Goal: Information Seeking & Learning: Find specific fact

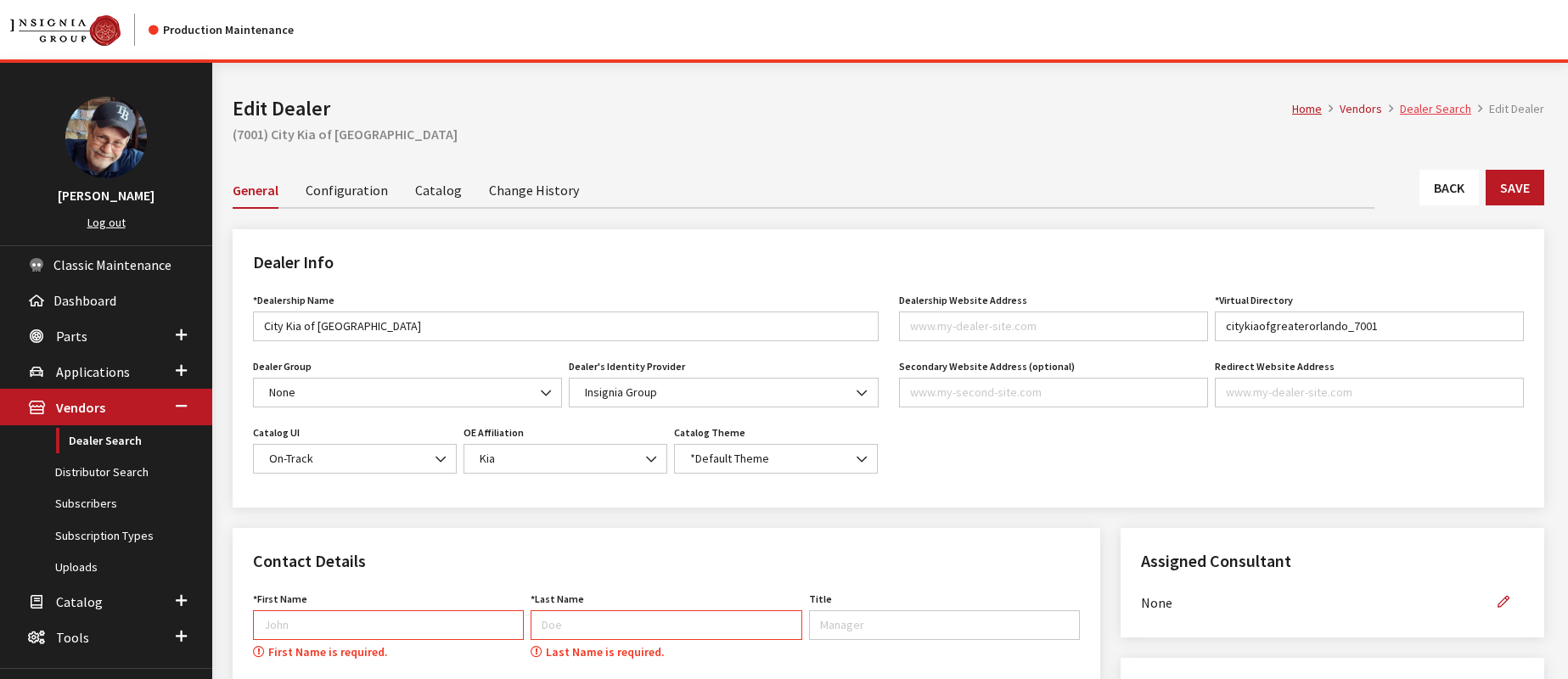
click at [1434, 102] on link "Dealer Search" at bounding box center [1435, 109] width 71 height 15
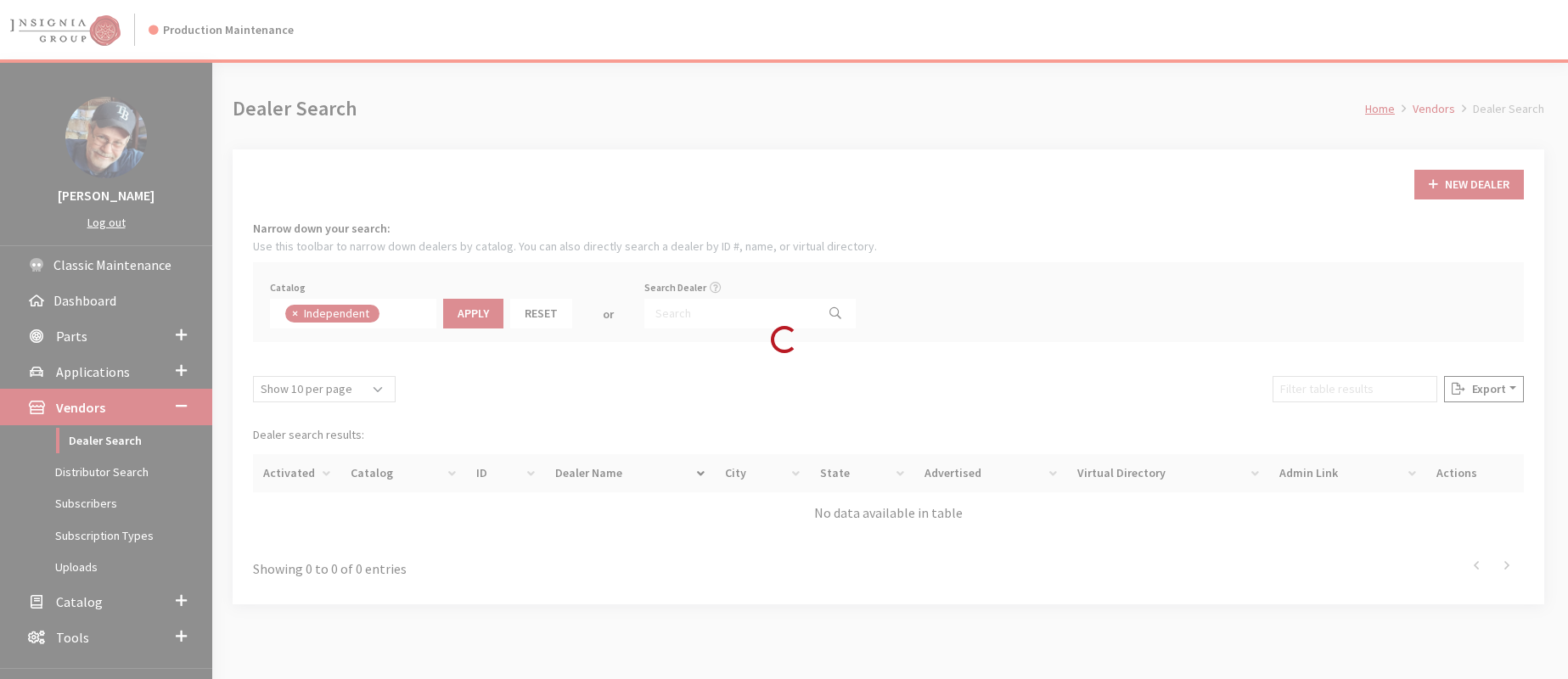
scroll to position [122, 0]
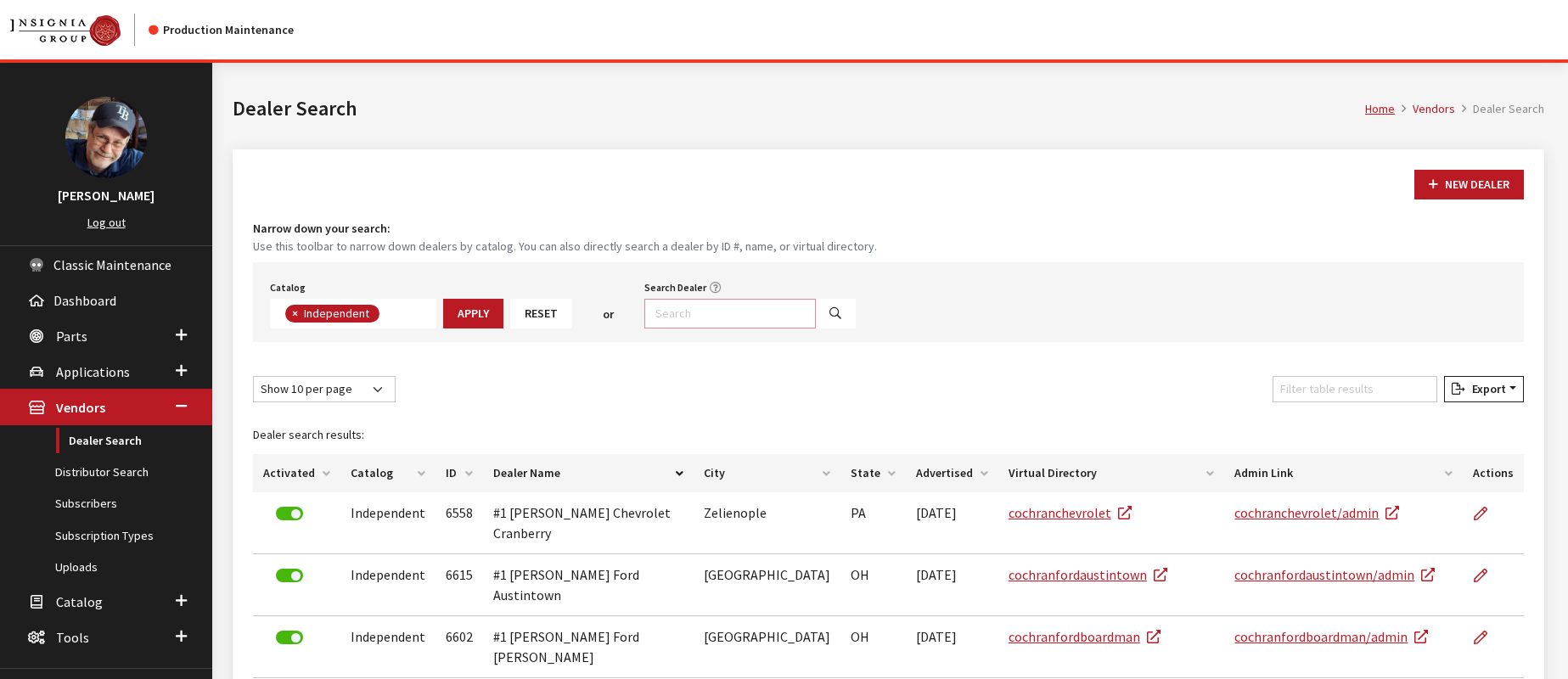
click at [684, 314] on input "Search Dealer" at bounding box center [730, 313] width 172 height 29
paste input "Gary Yeomans Ford Lincoln"
type input "Gary Yeomans Ford Lincoln"
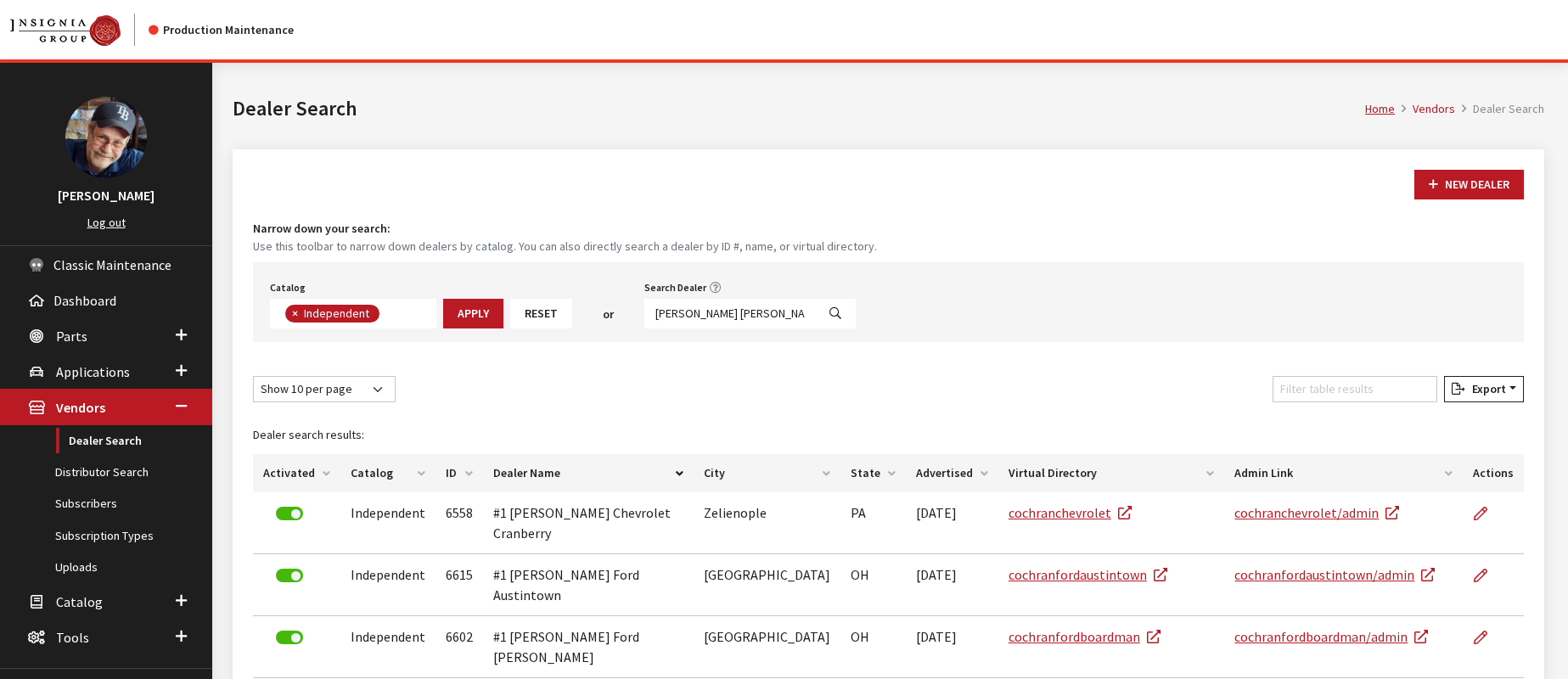
click at [829, 319] on icon "Search" at bounding box center [835, 313] width 12 height 12
select select
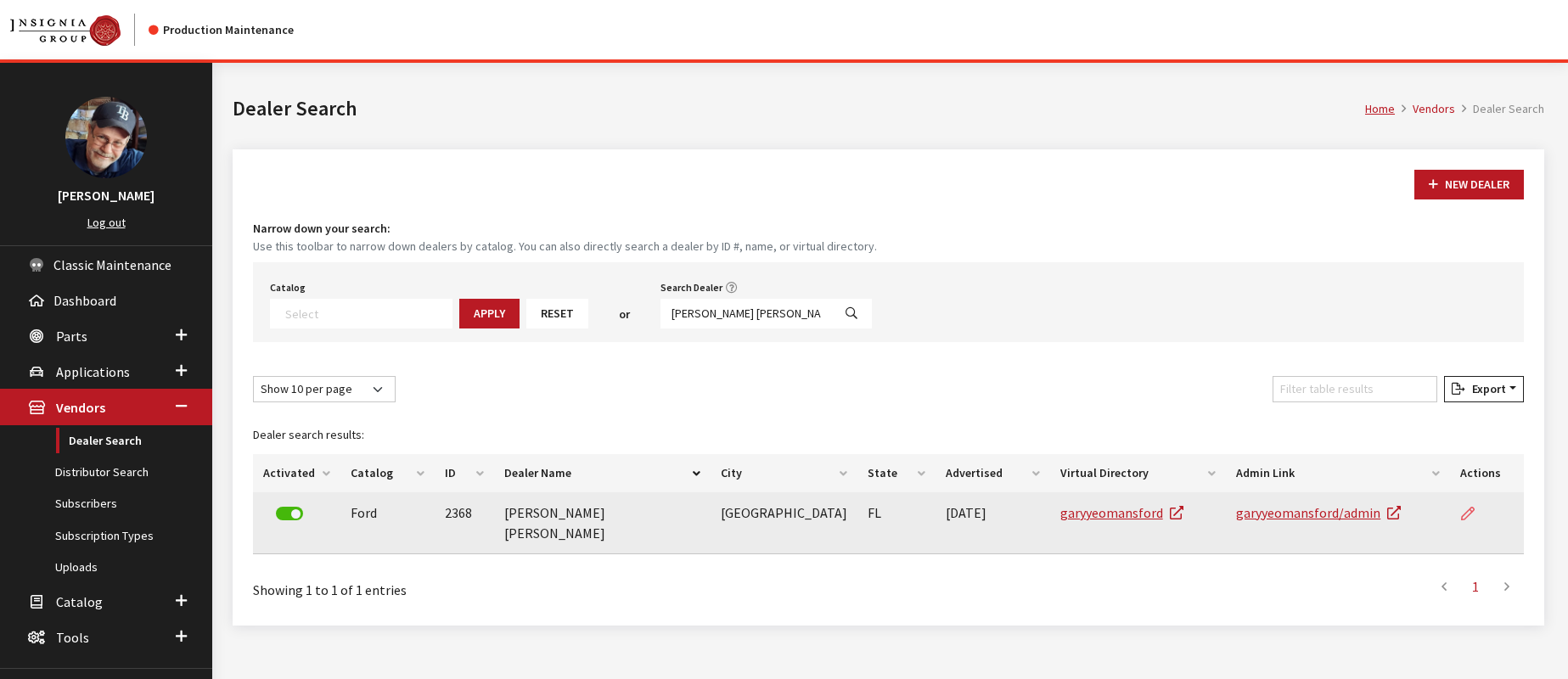
click at [1472, 515] on icon at bounding box center [1467, 513] width 13 height 13
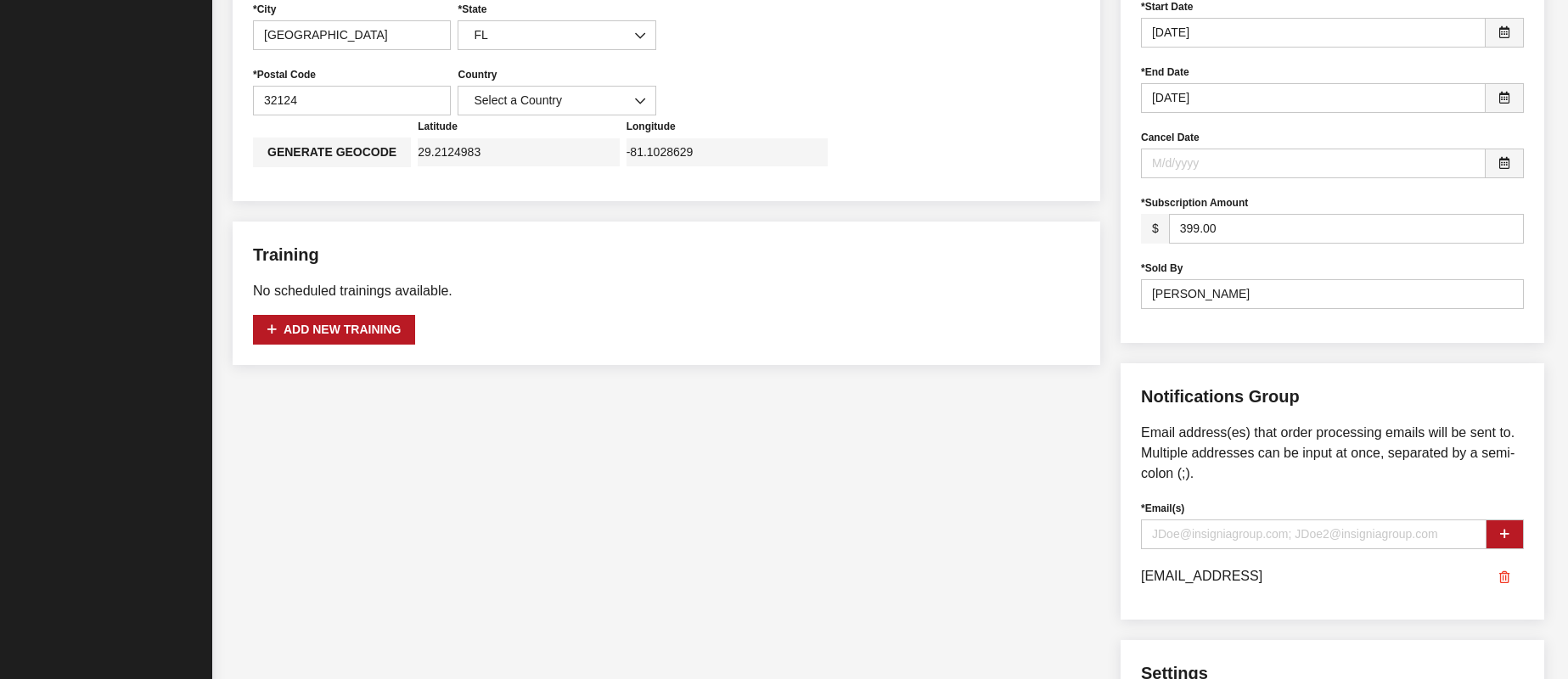
scroll to position [846, 0]
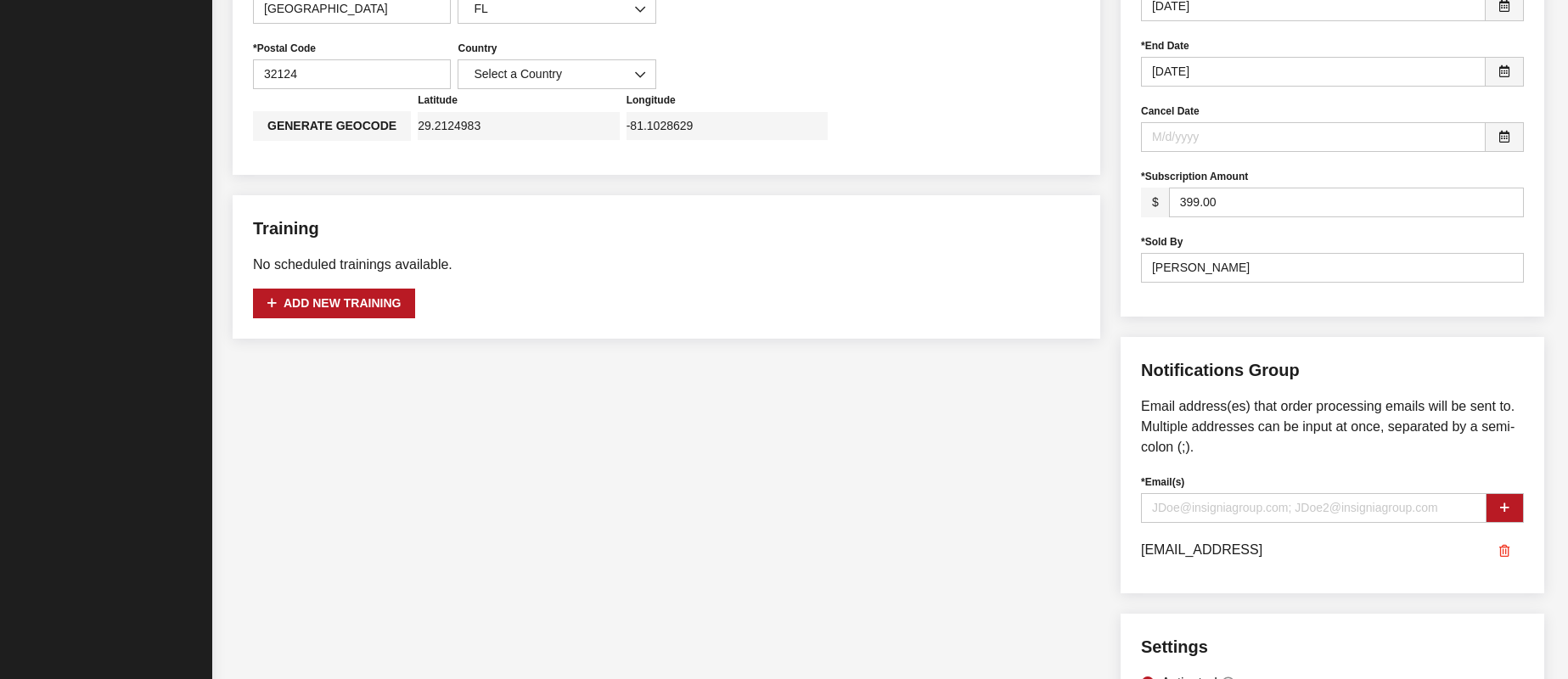
click at [1262, 556] on span "JHAWTREE@ANEWFORD.CMO" at bounding box center [1201, 548] width 121 height 24
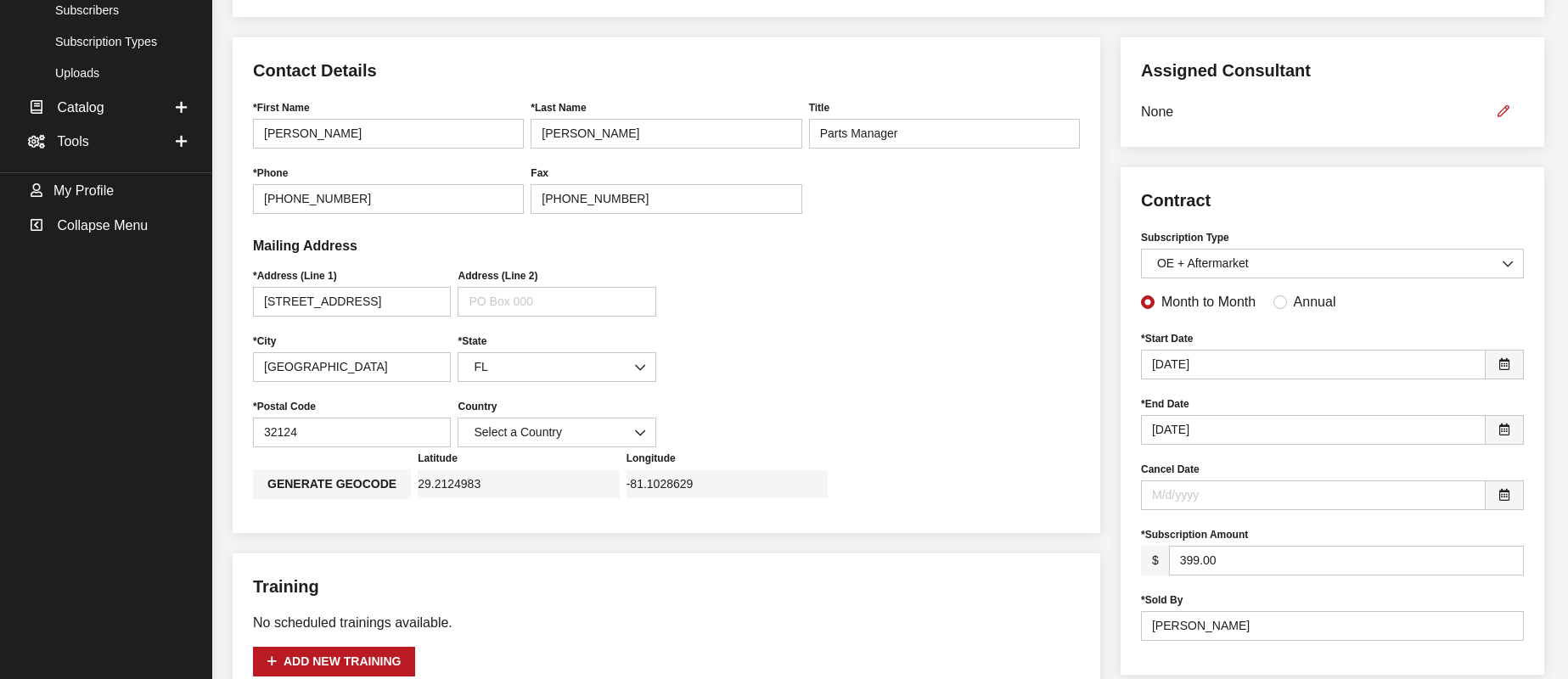
scroll to position [0, 0]
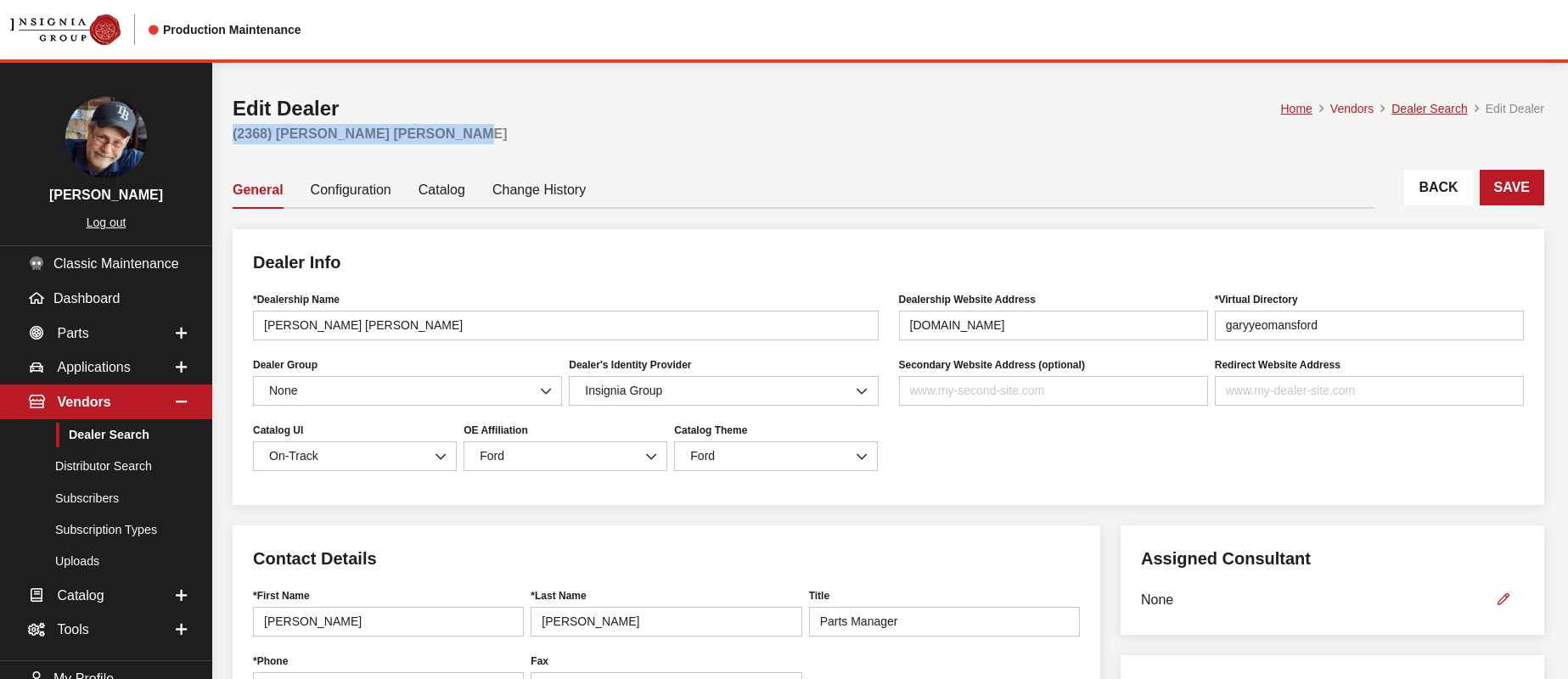
drag, startPoint x: 430, startPoint y: 137, endPoint x: 231, endPoint y: 138, distance: 199.0
click at [231, 138] on div "Home Vendors Dealer Search Edit Dealer Edit Dealer (2368) Gary Yeomans Ford Lin…" at bounding box center [888, 117] width 1332 height 107
copy h2 "(2368) Gary Yeomans Ford Lincoln"
click at [66, 335] on span "Parts" at bounding box center [72, 332] width 31 height 14
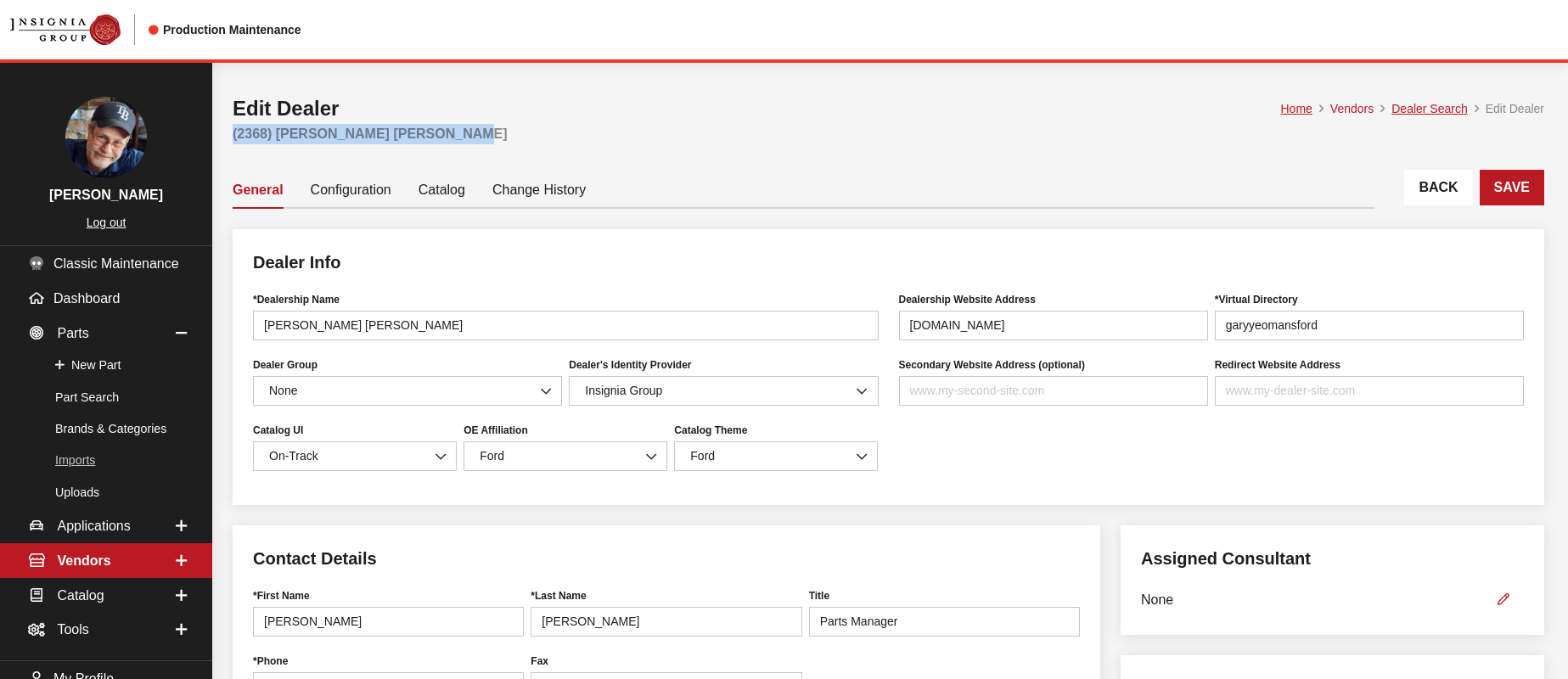
click at [81, 460] on link "Imports" at bounding box center [106, 460] width 212 height 31
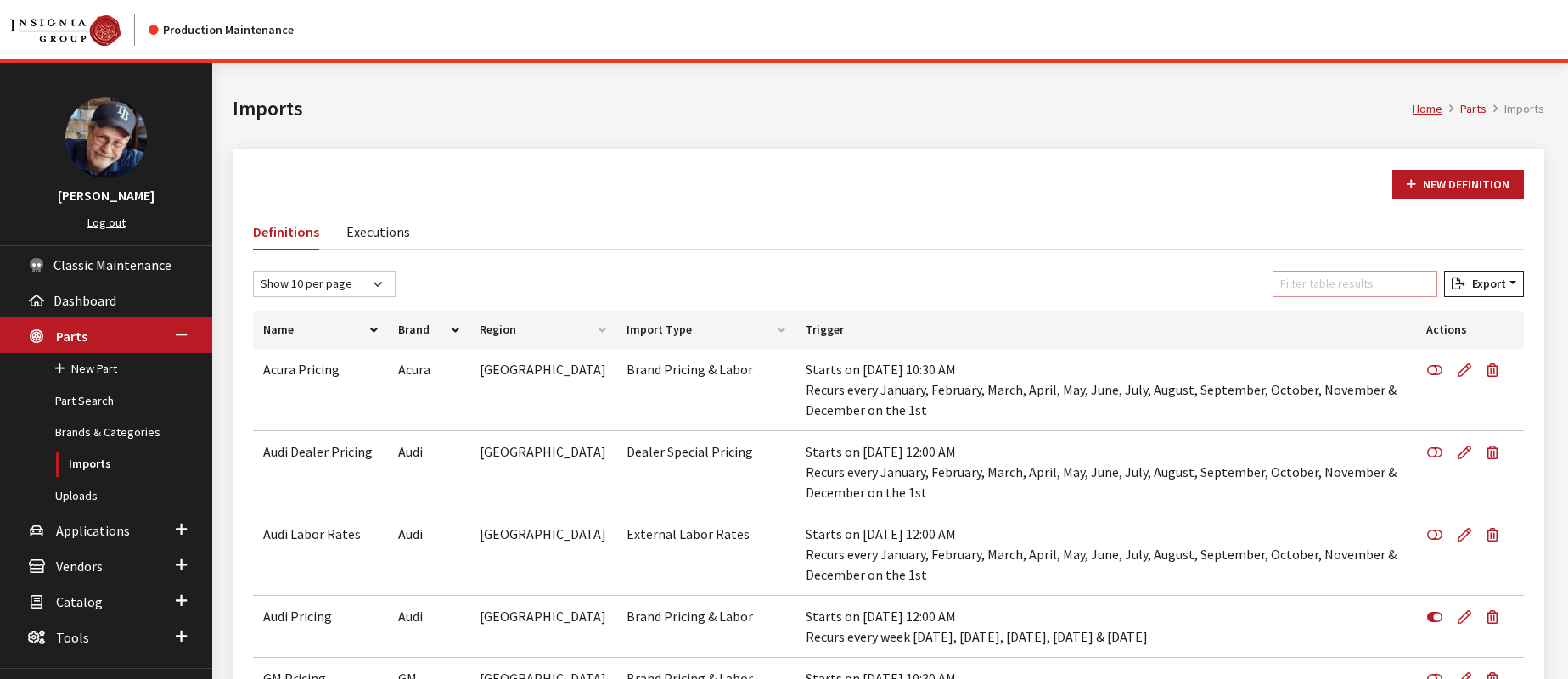
click at [1310, 287] on input "Filter table results" at bounding box center [1354, 284] width 165 height 27
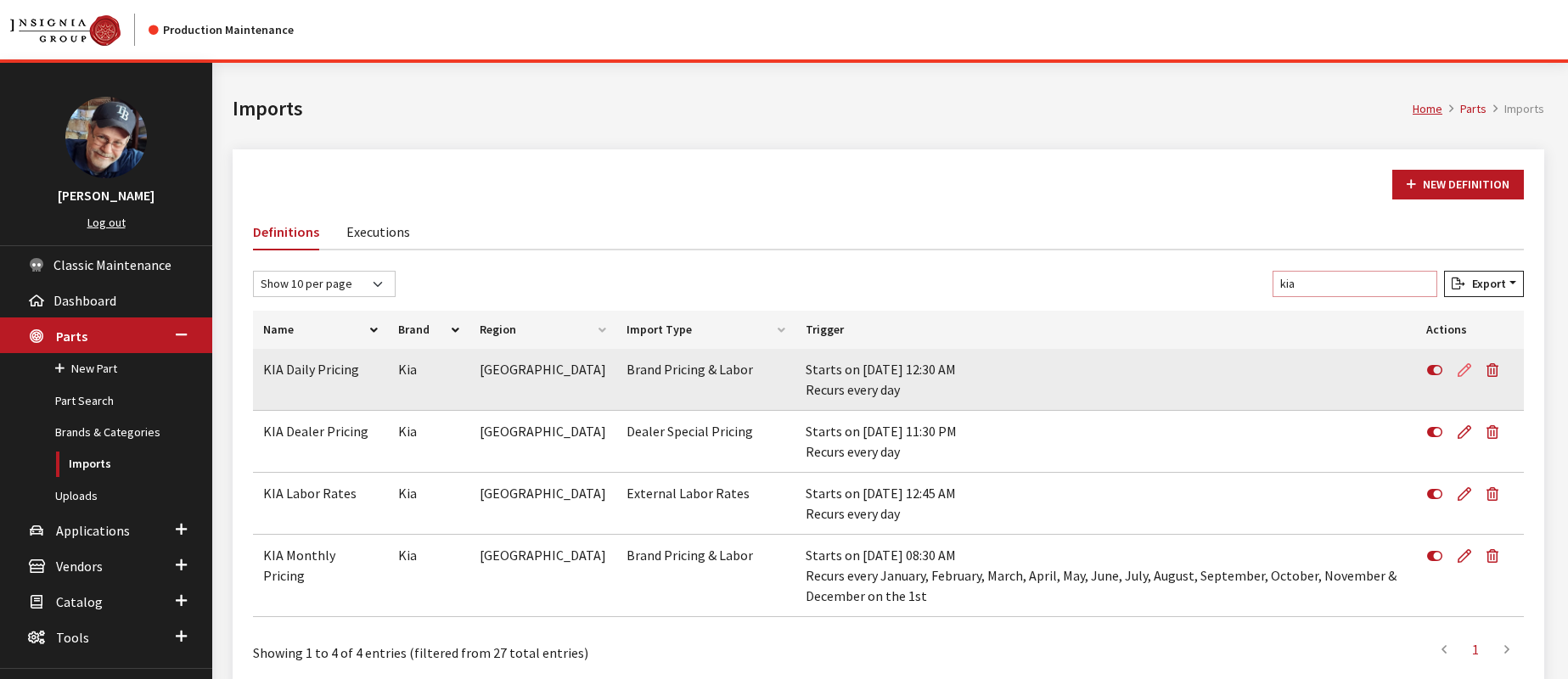
type input "kia"
click at [1463, 369] on icon at bounding box center [1464, 370] width 13 height 13
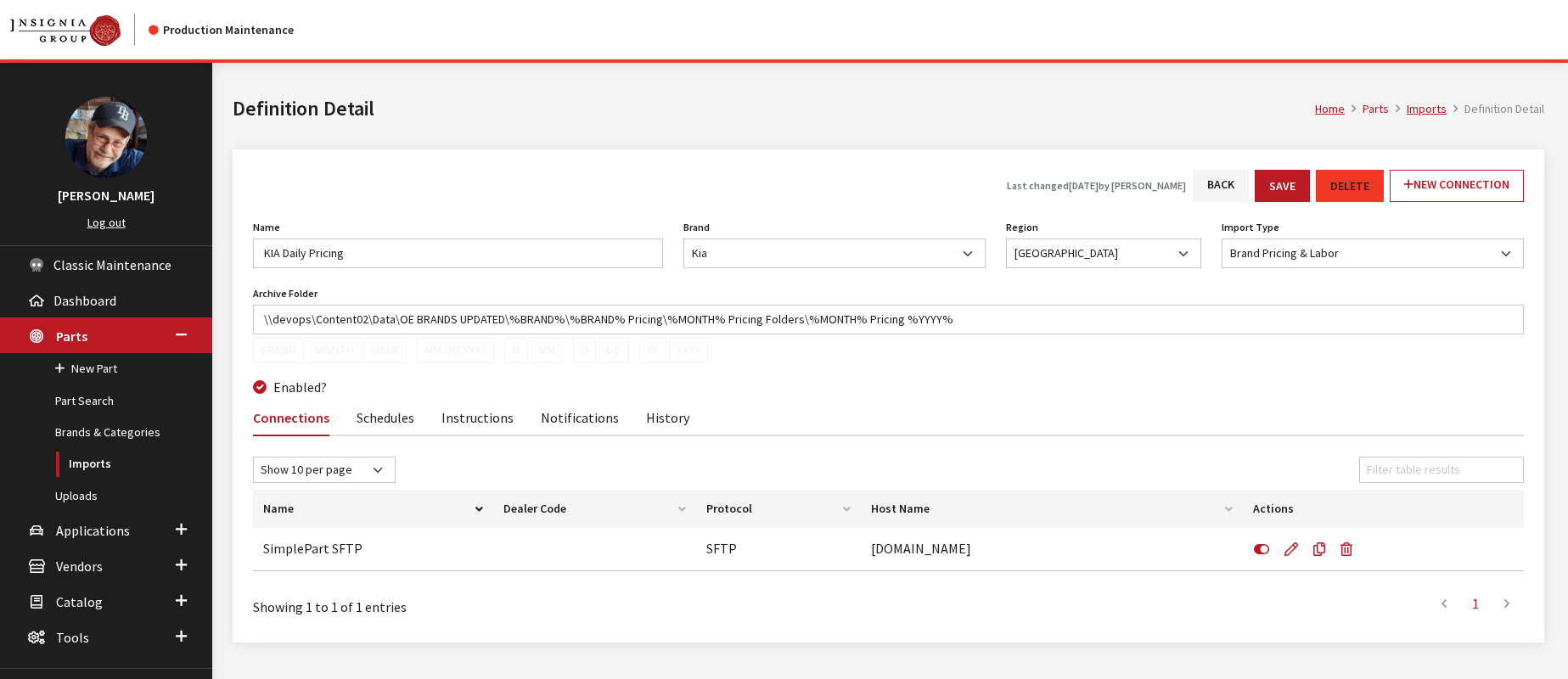
click at [482, 417] on link "Instructions" at bounding box center [477, 416] width 72 height 36
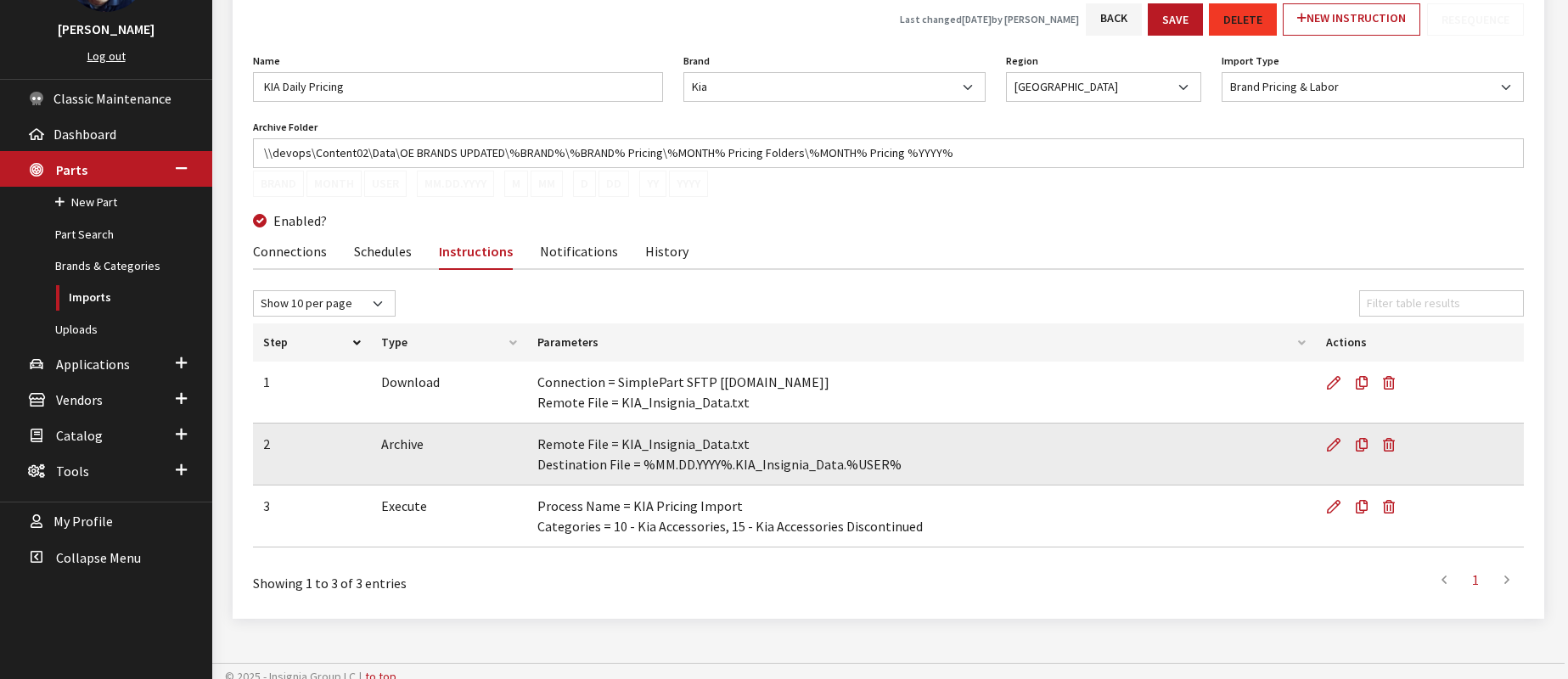
scroll to position [177, 0]
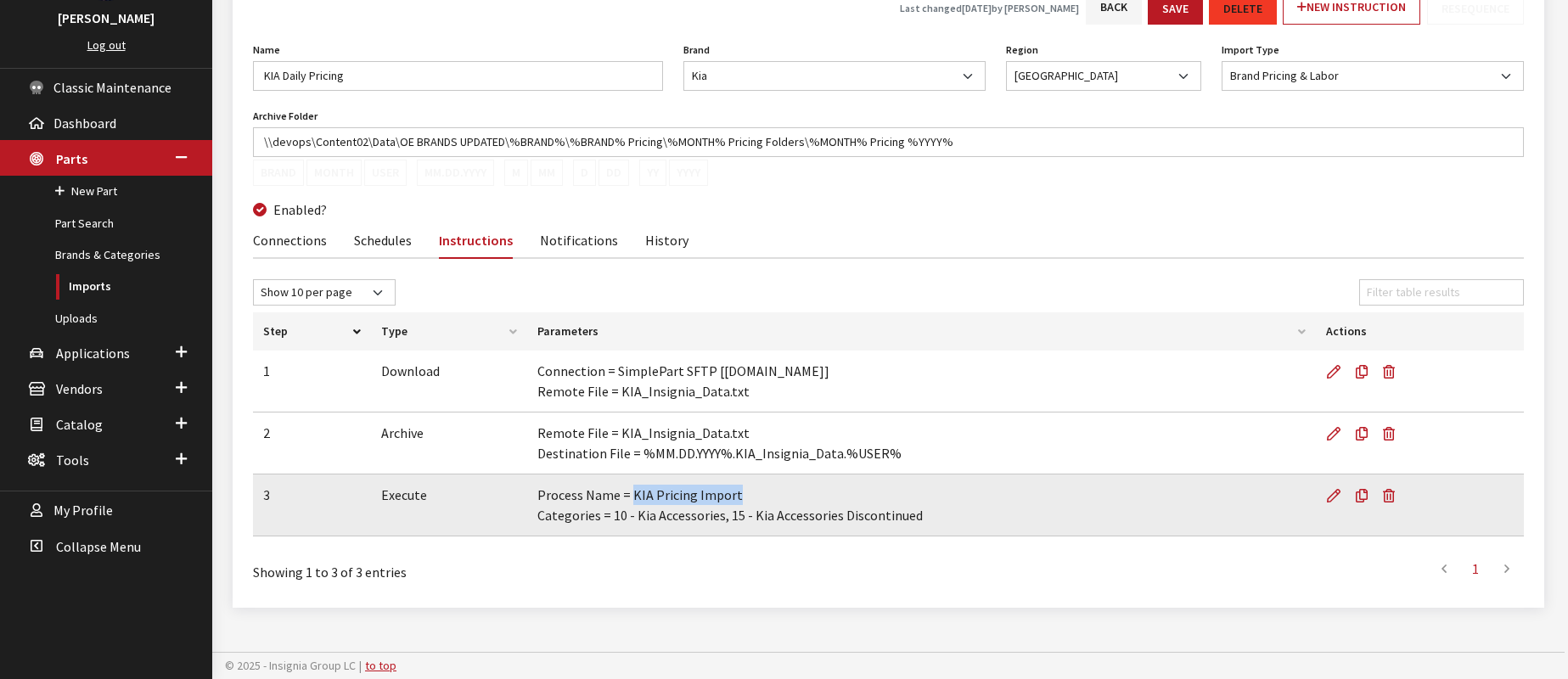
drag, startPoint x: 633, startPoint y: 496, endPoint x: 758, endPoint y: 499, distance: 125.0
click at [758, 499] on td "Process Name = KIA Pricing Import Categories = 10 - Kia Accessories, 15 - Kia A…" at bounding box center [921, 505] width 788 height 62
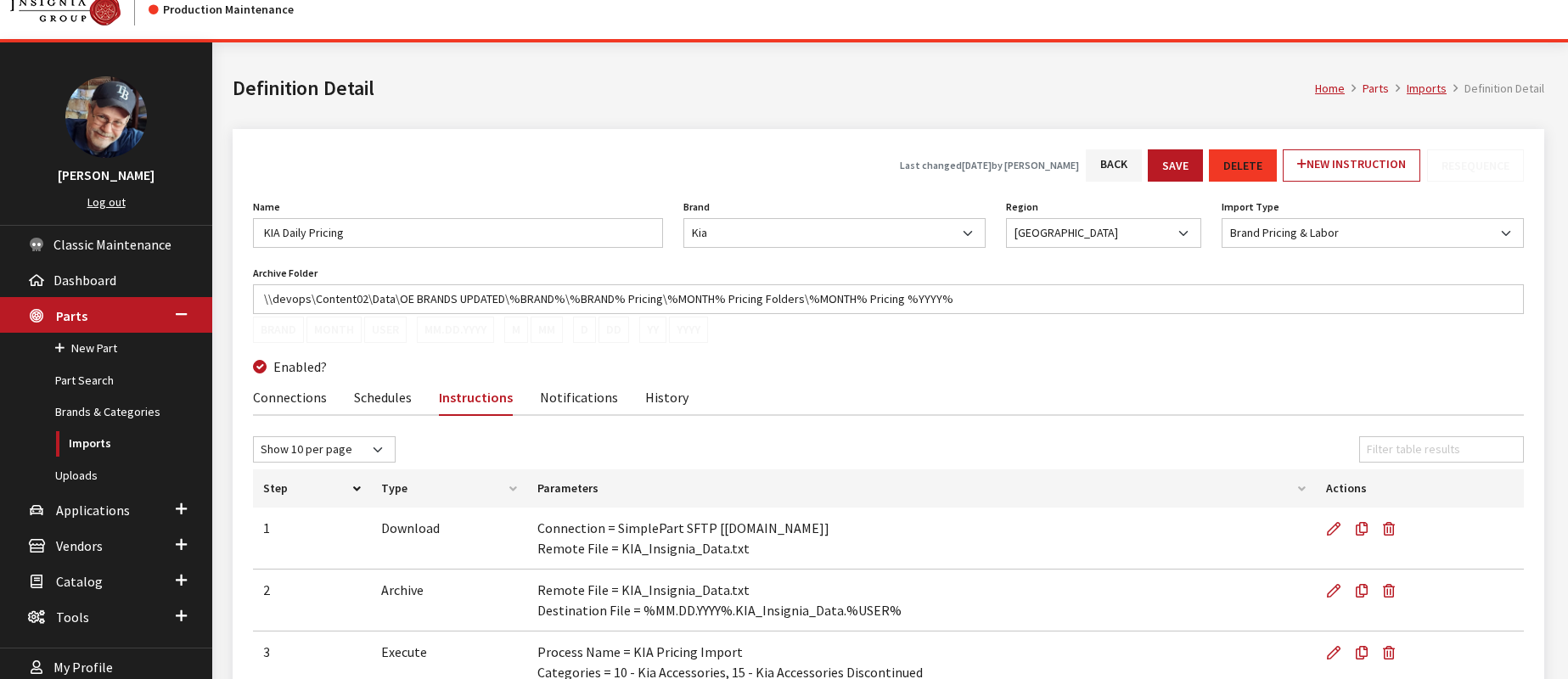
scroll to position [0, 0]
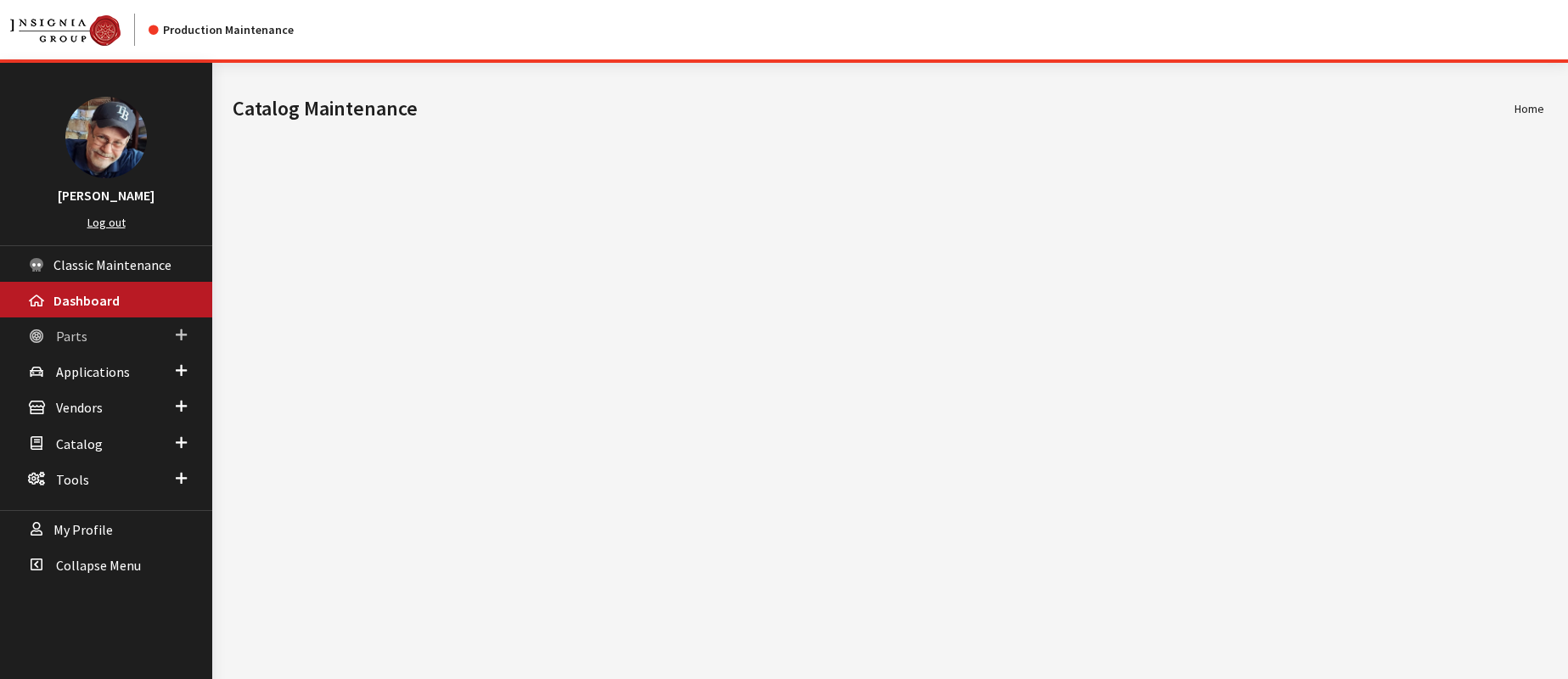
click at [71, 338] on span "Parts" at bounding box center [71, 335] width 31 height 17
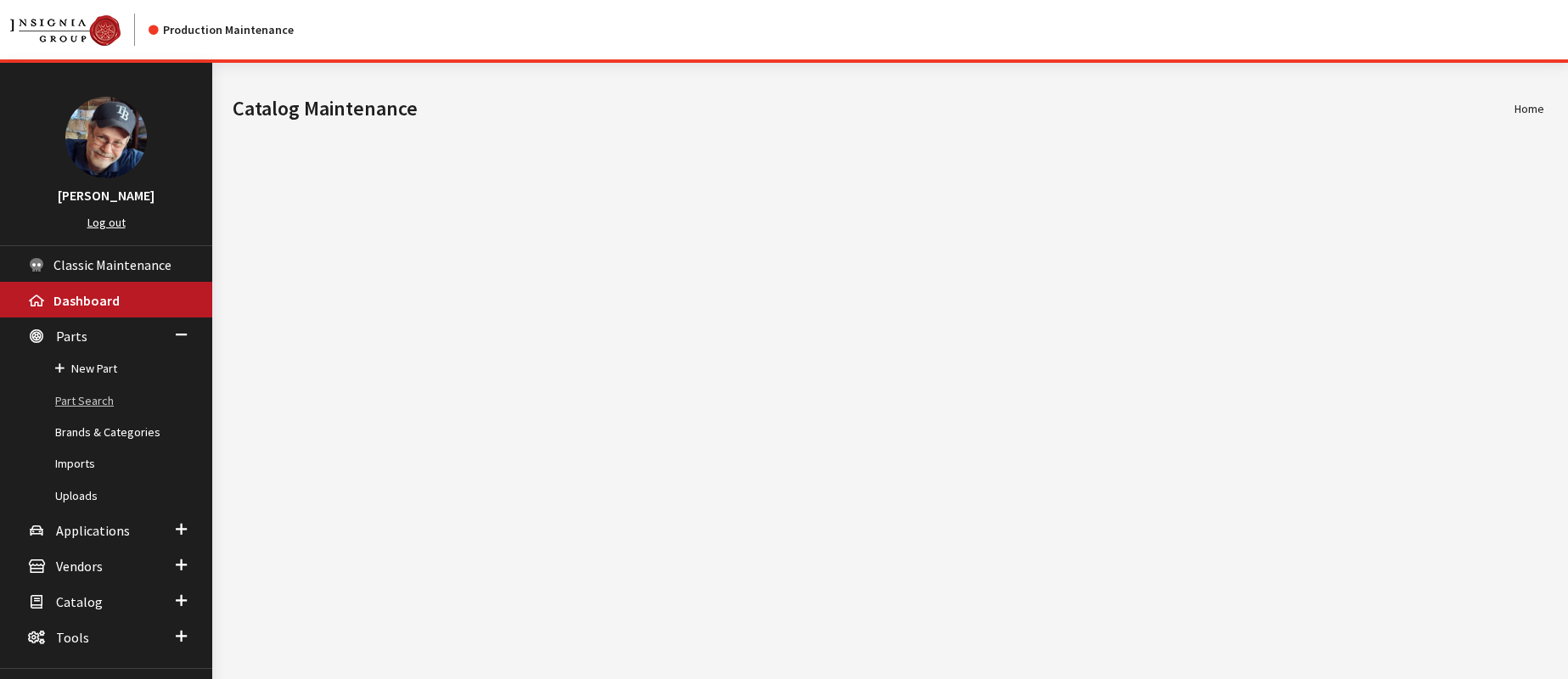
click at [93, 400] on link "Part Search" at bounding box center [106, 400] width 212 height 31
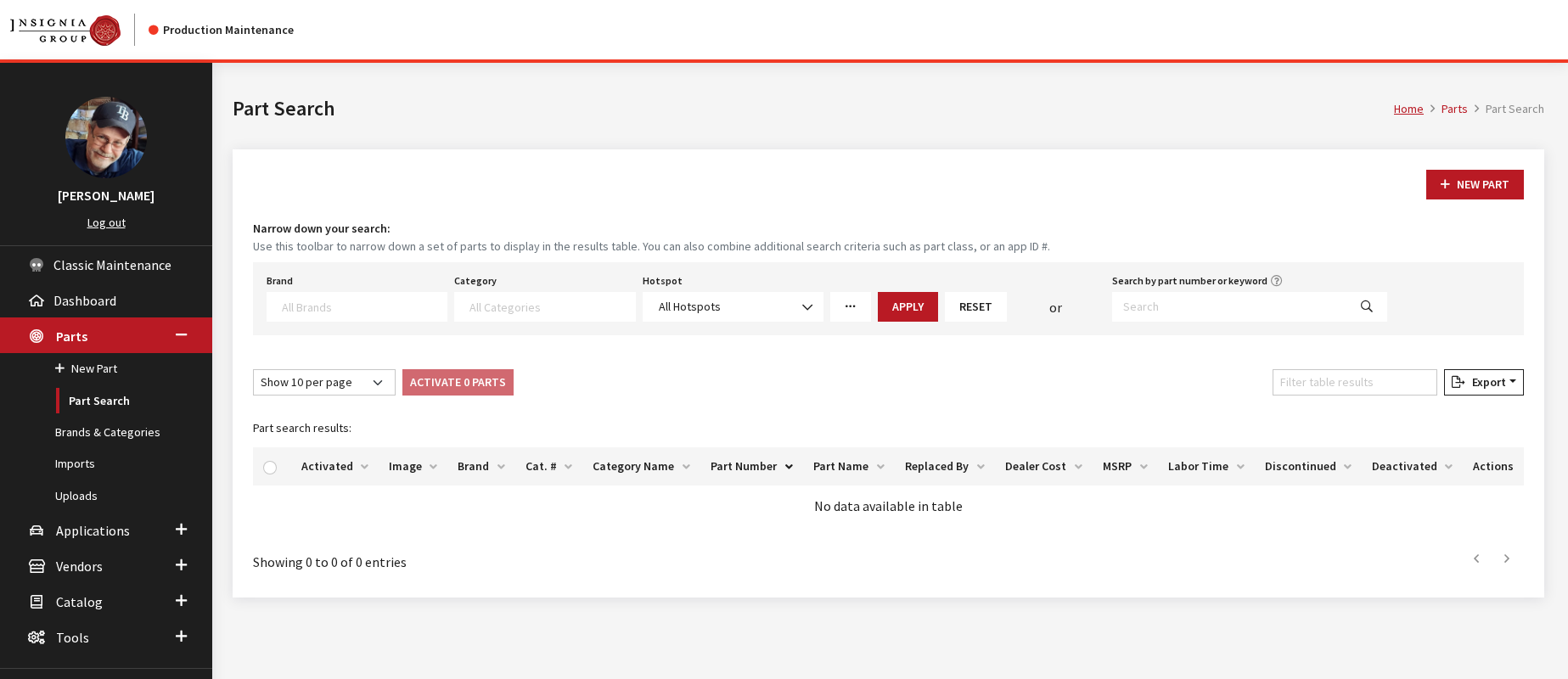
select select
click at [1166, 304] on input "Search by part number or keyword" at bounding box center [1230, 306] width 235 height 29
paste input "S9F61AU002"
type input "S9F61AU002"
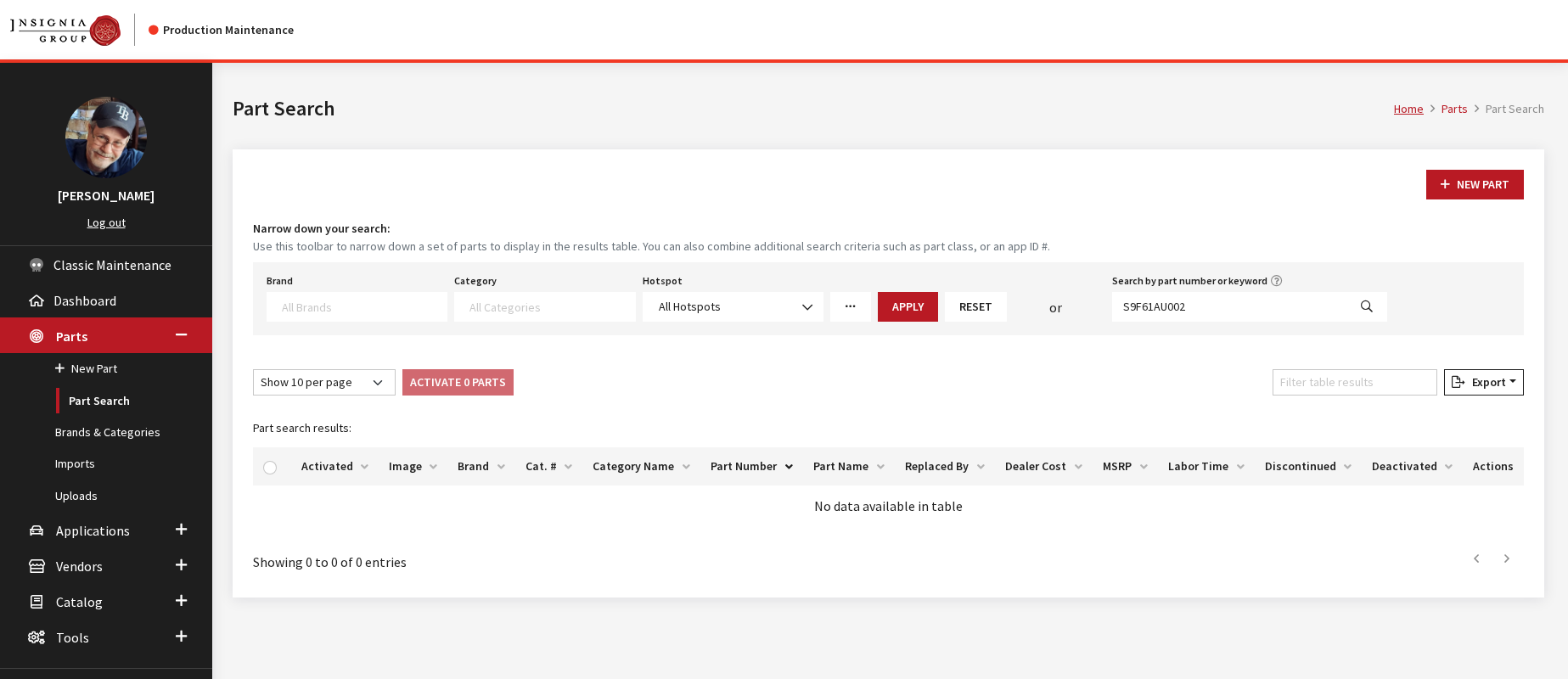
click at [1362, 311] on icon "Search" at bounding box center [1366, 307] width 12 height 12
select select
drag, startPoint x: 1211, startPoint y: 306, endPoint x: 1073, endPoint y: 301, distance: 138.1
click at [1073, 301] on div "Brand Acura Alfa Romeo Audi BMW DoubleTake [PERSON_NAME] Racing GM GST Honda Hy…" at bounding box center [827, 295] width 1128 height 53
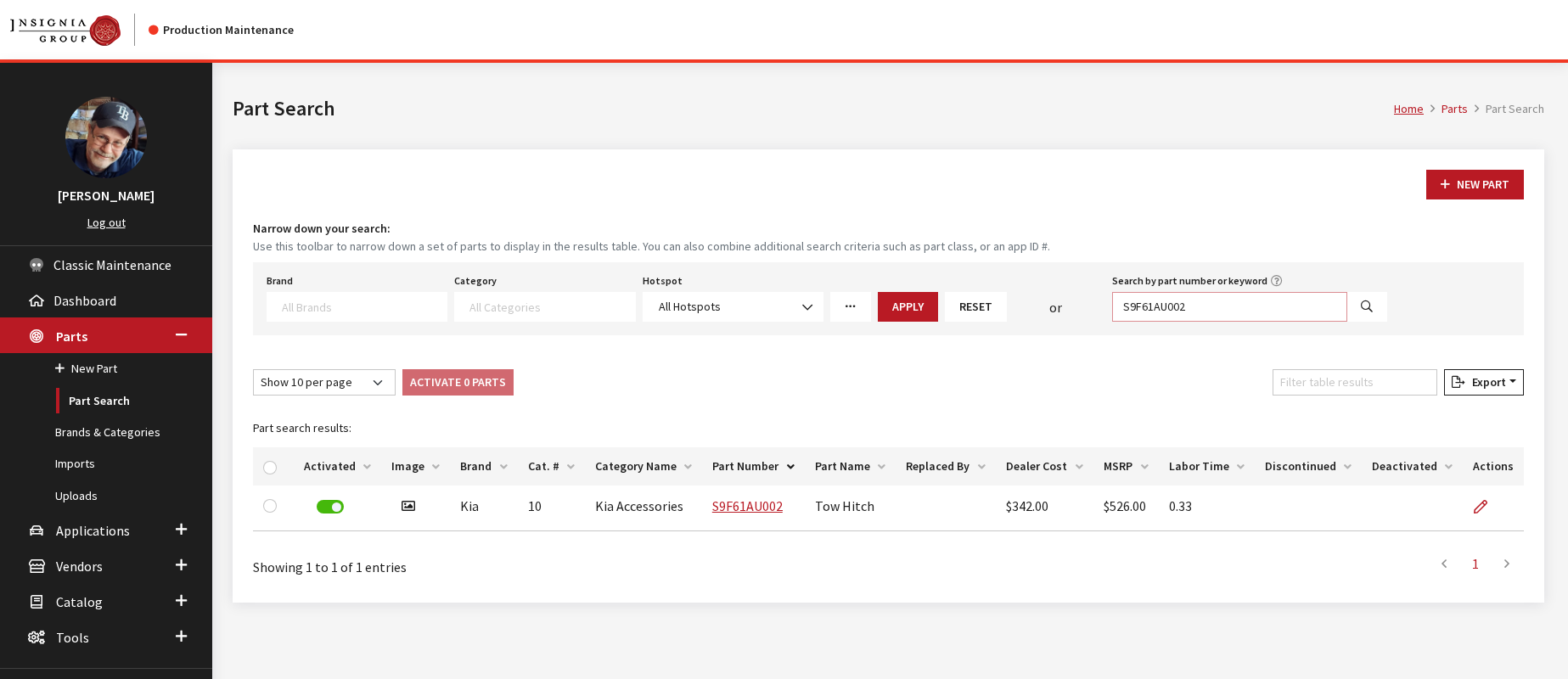
paste input "PK389-35R00-P1"
type input "PK389-35R00-P1"
click at [1367, 304] on icon "Search" at bounding box center [1366, 307] width 12 height 12
select select
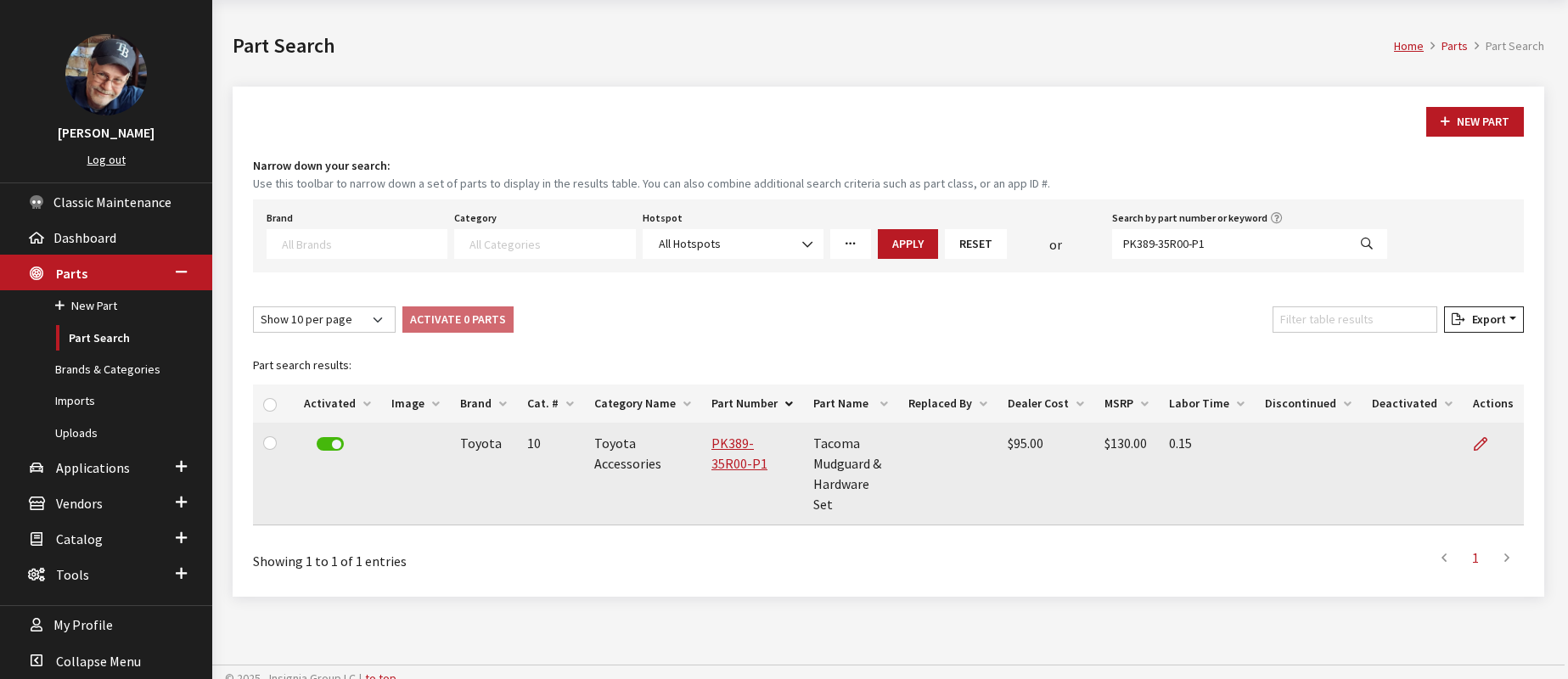
scroll to position [76, 0]
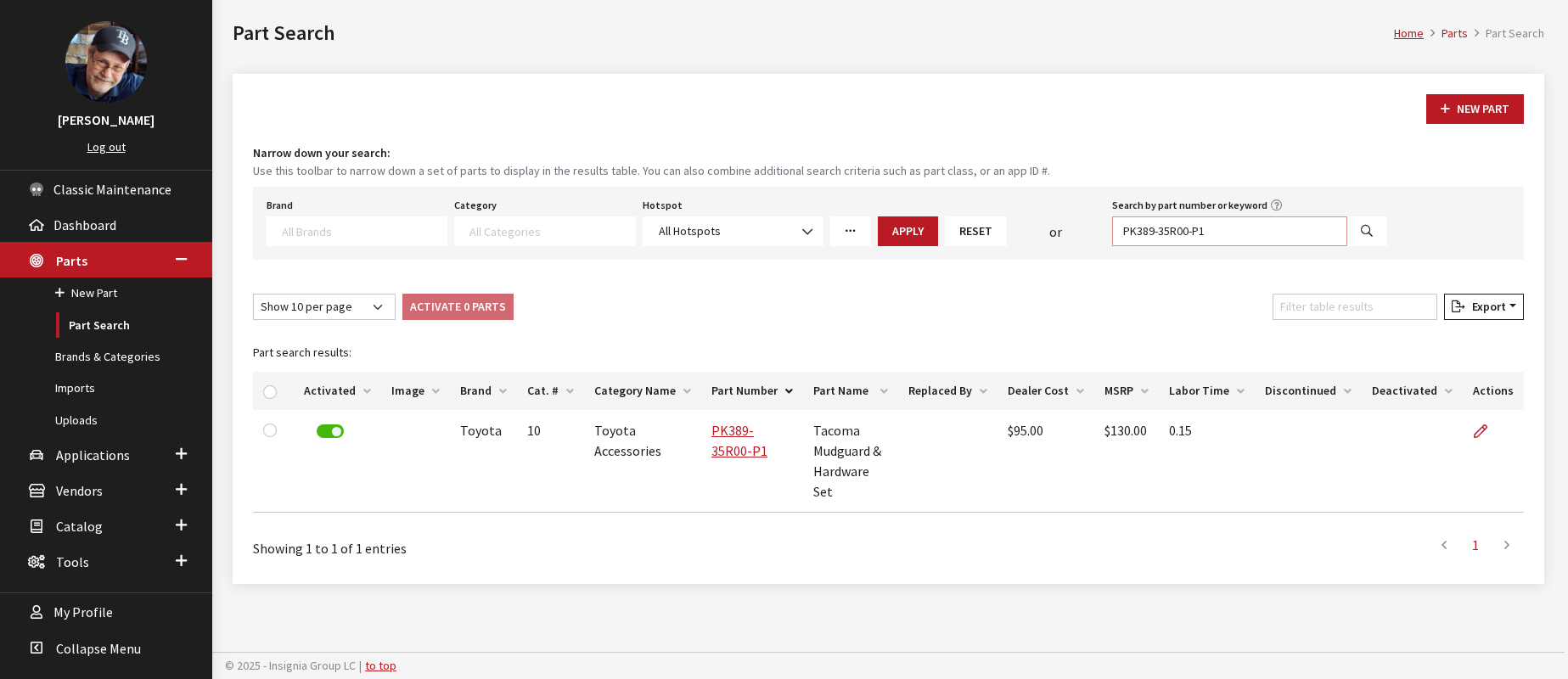
drag, startPoint x: 1227, startPoint y: 233, endPoint x: 1255, endPoint y: 250, distance: 32.8
click at [1091, 232] on div "Brand Acura Alfa Romeo Audi BMW DoubleTake [PERSON_NAME] Racing GM GST Honda Hy…" at bounding box center [827, 219] width 1128 height 53
paste input "T973-35920-RH"
type input "PT973-35920-RH"
click at [1368, 237] on icon "Search" at bounding box center [1366, 231] width 12 height 12
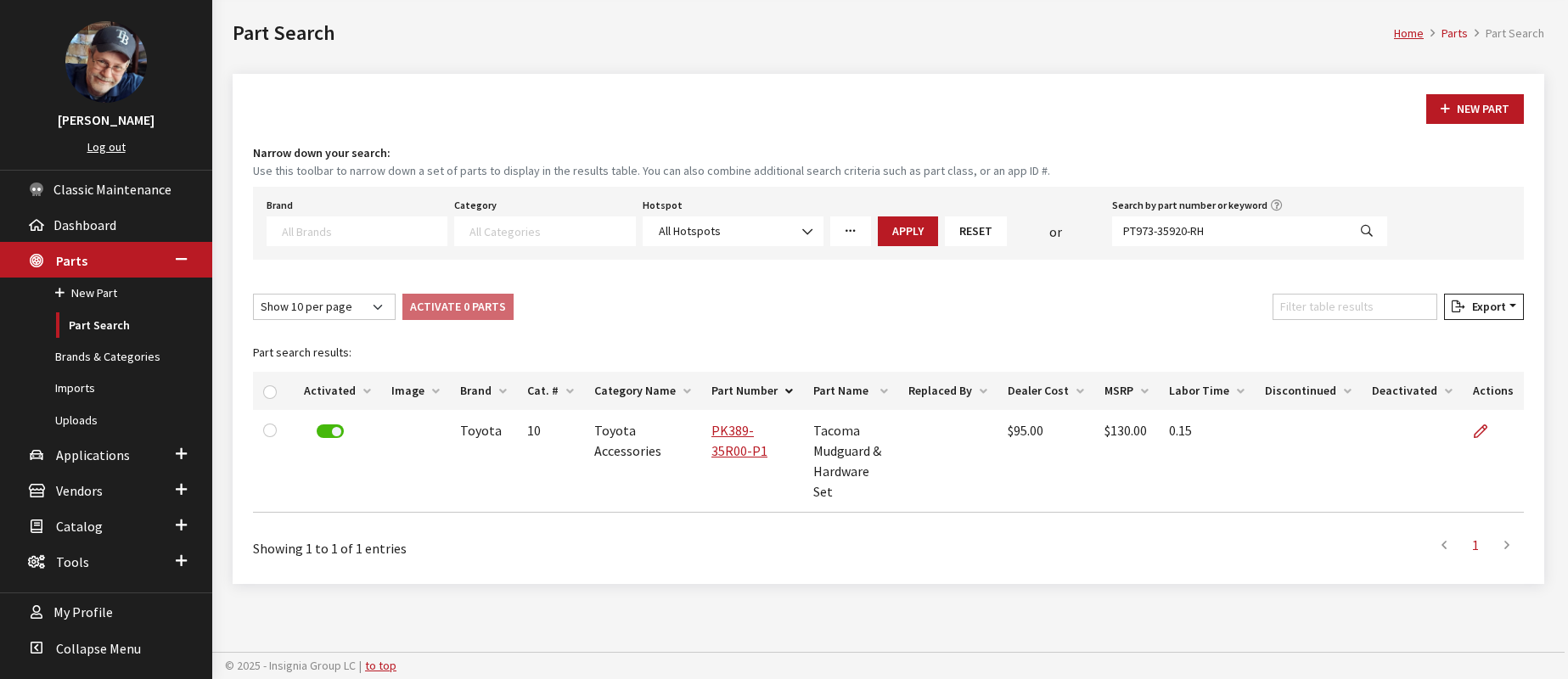
select select
drag, startPoint x: 1225, startPoint y: 229, endPoint x: 1075, endPoint y: 215, distance: 150.7
click at [1075, 215] on div "Brand Acura Alfa Romeo Audi BMW DoubleTake [PERSON_NAME] Racing GM GST Honda Hy…" at bounding box center [827, 219] width 1128 height 53
paste input "PT973-35920-L"
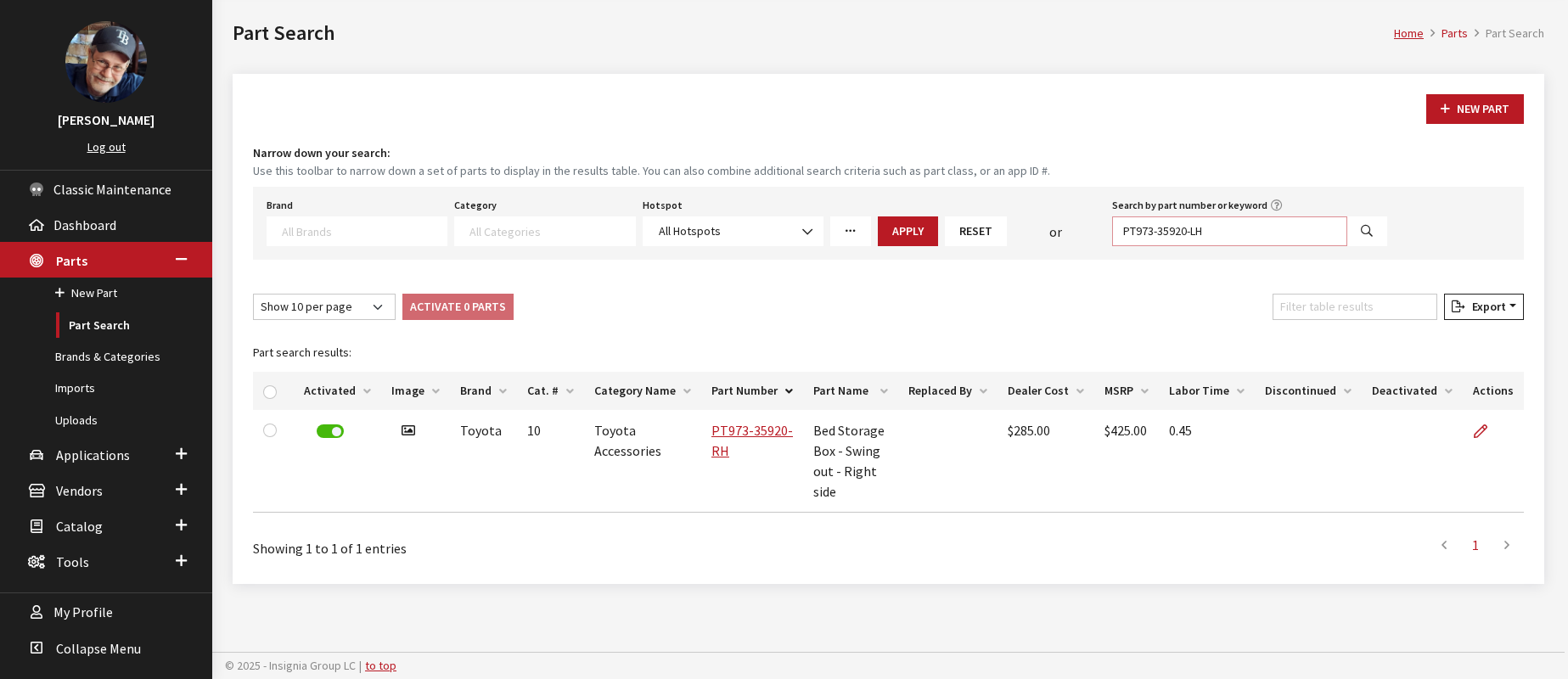
type input "PT973-35920-LH"
click at [1365, 230] on icon "Search" at bounding box center [1366, 231] width 12 height 12
select select
drag, startPoint x: 1192, startPoint y: 230, endPoint x: 1325, endPoint y: 237, distance: 133.2
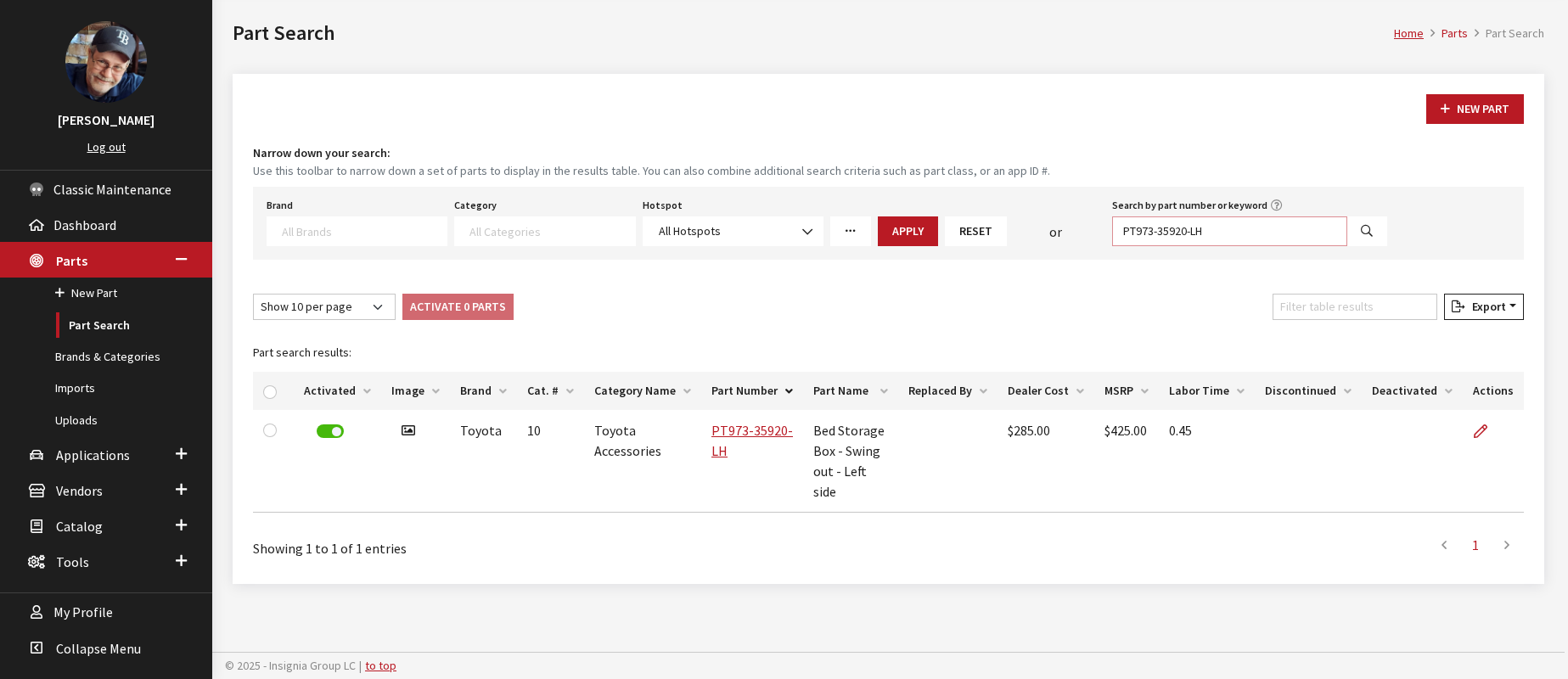
click at [1325, 237] on input "PT973-35920-LH" at bounding box center [1230, 230] width 235 height 29
type input "PT973-35920"
select select
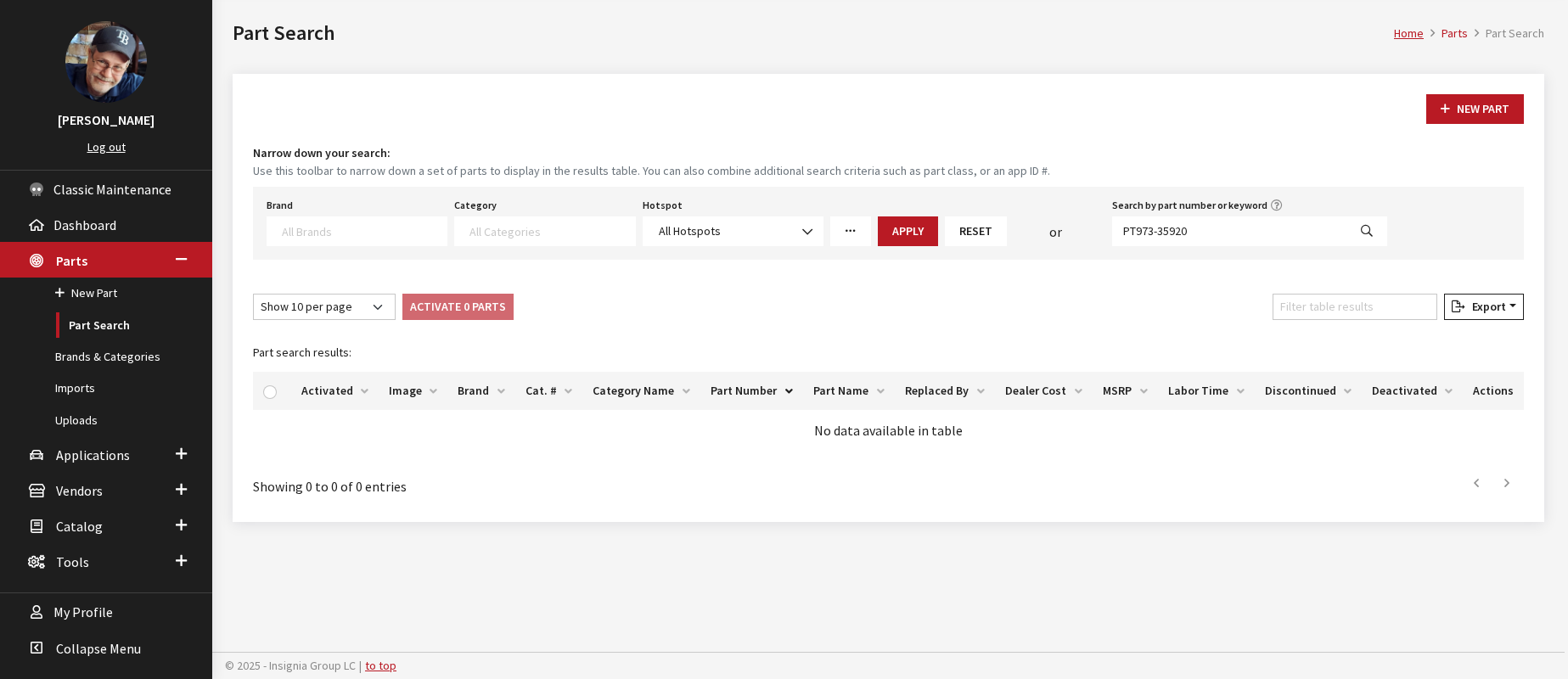
click at [1370, 233] on icon "Search" at bounding box center [1366, 231] width 12 height 12
select select
click at [1258, 230] on input "PT973-35920" at bounding box center [1230, 230] width 235 height 29
type input "PT973-35920%"
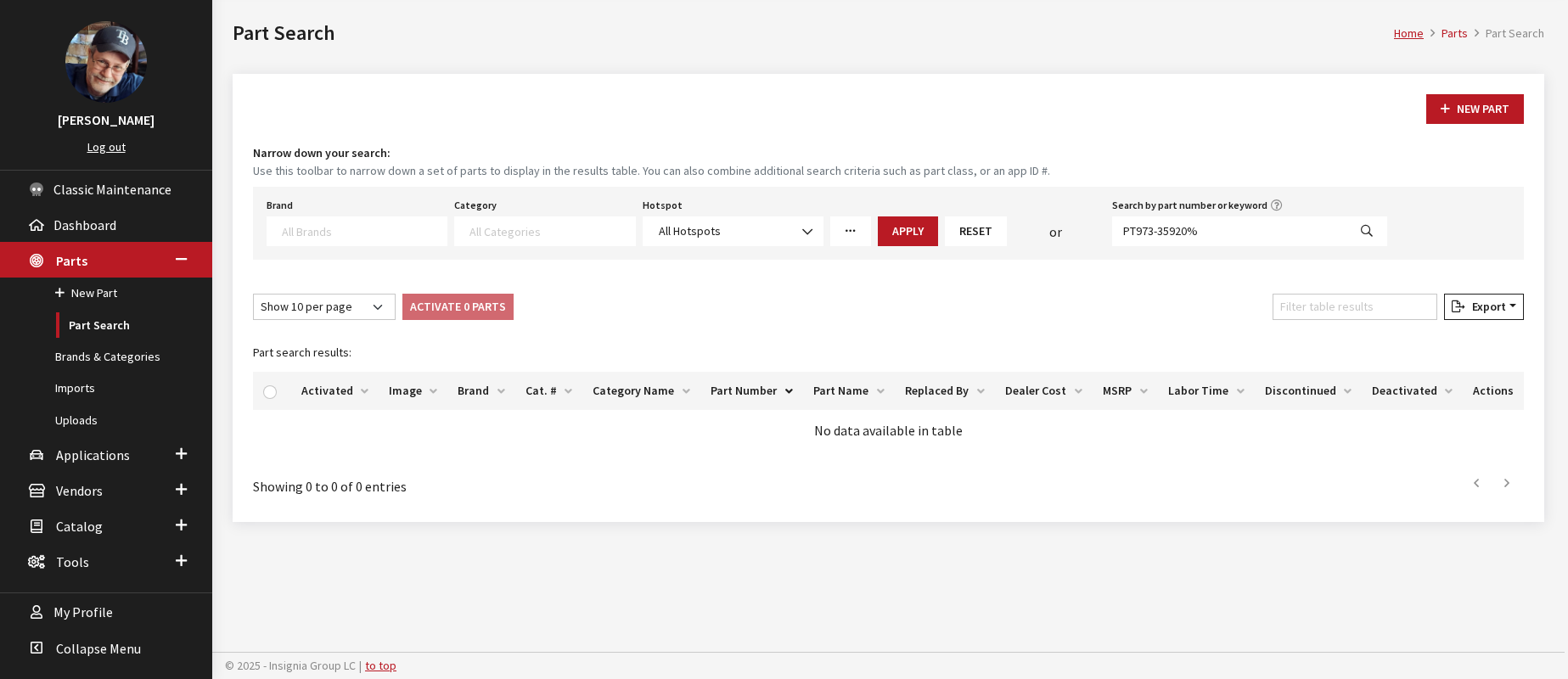
click at [1372, 235] on button "Search" at bounding box center [1367, 230] width 41 height 29
select select
drag, startPoint x: 1224, startPoint y: 234, endPoint x: 1030, endPoint y: 222, distance: 194.4
click at [1030, 222] on div "Brand Acura Alfa Romeo Audi BMW DoubleTake [PERSON_NAME] Racing GM GST Honda Hy…" at bounding box center [827, 219] width 1128 height 53
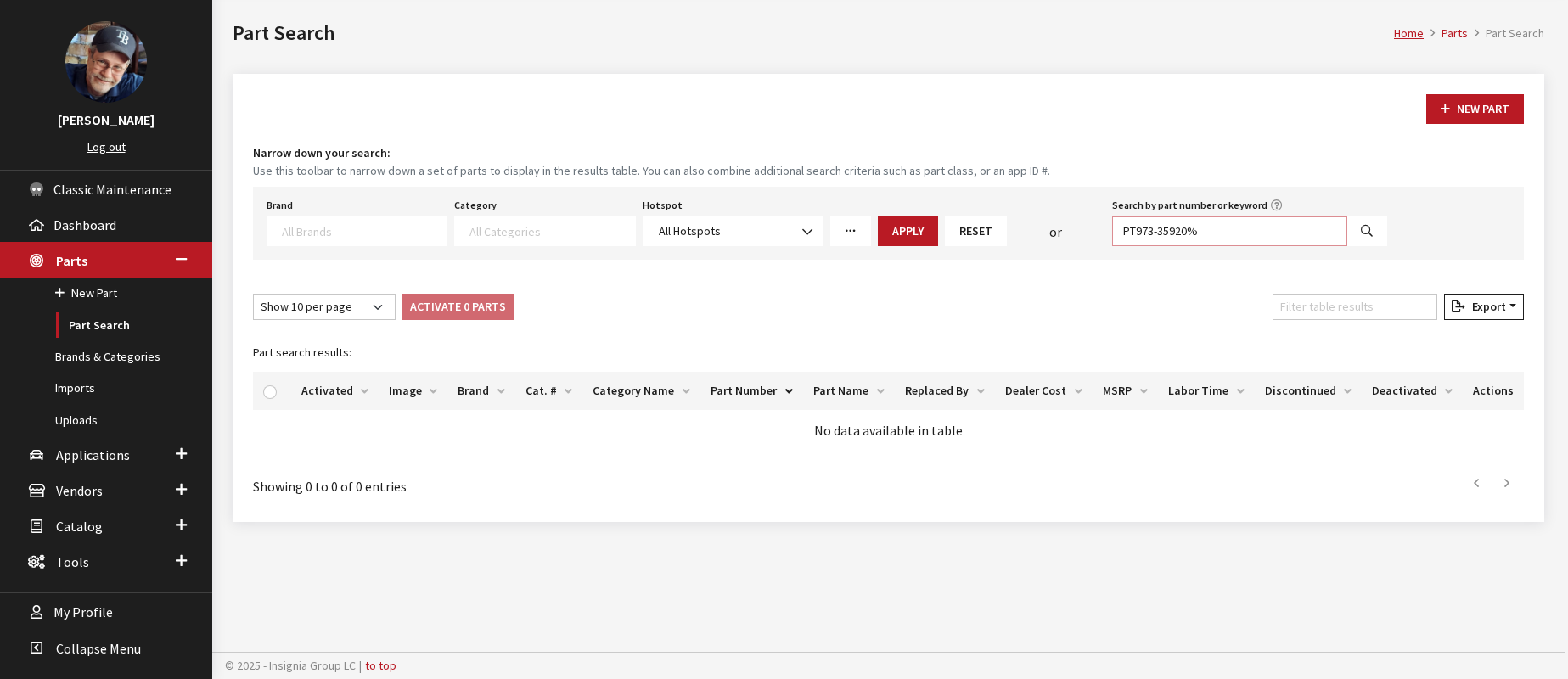
paste input "-LH"
type input "PT973-35920-LH"
click at [1363, 228] on icon "Search" at bounding box center [1366, 231] width 12 height 12
select select
